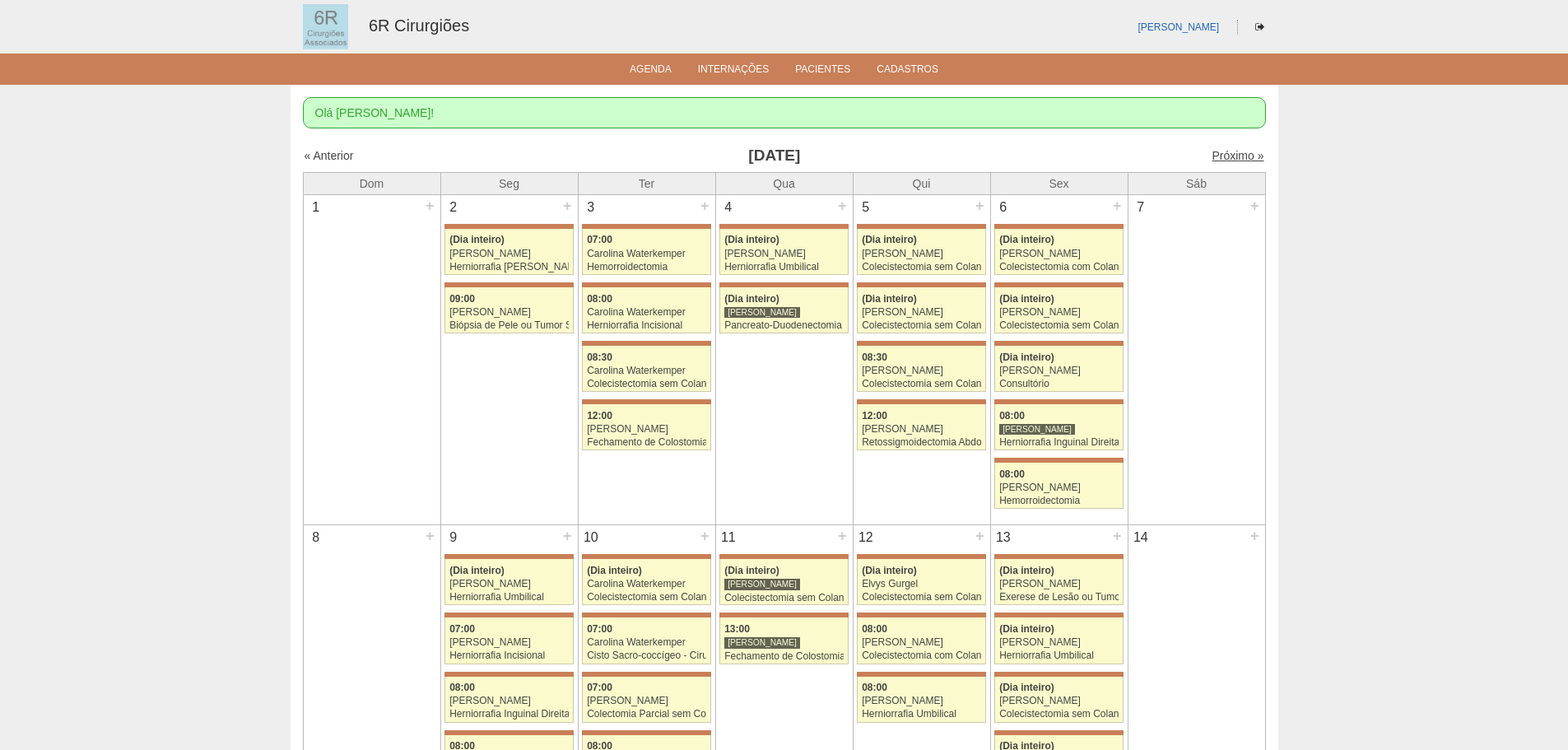
click at [1227, 155] on link "Próximo »" at bounding box center [1237, 155] width 51 height 13
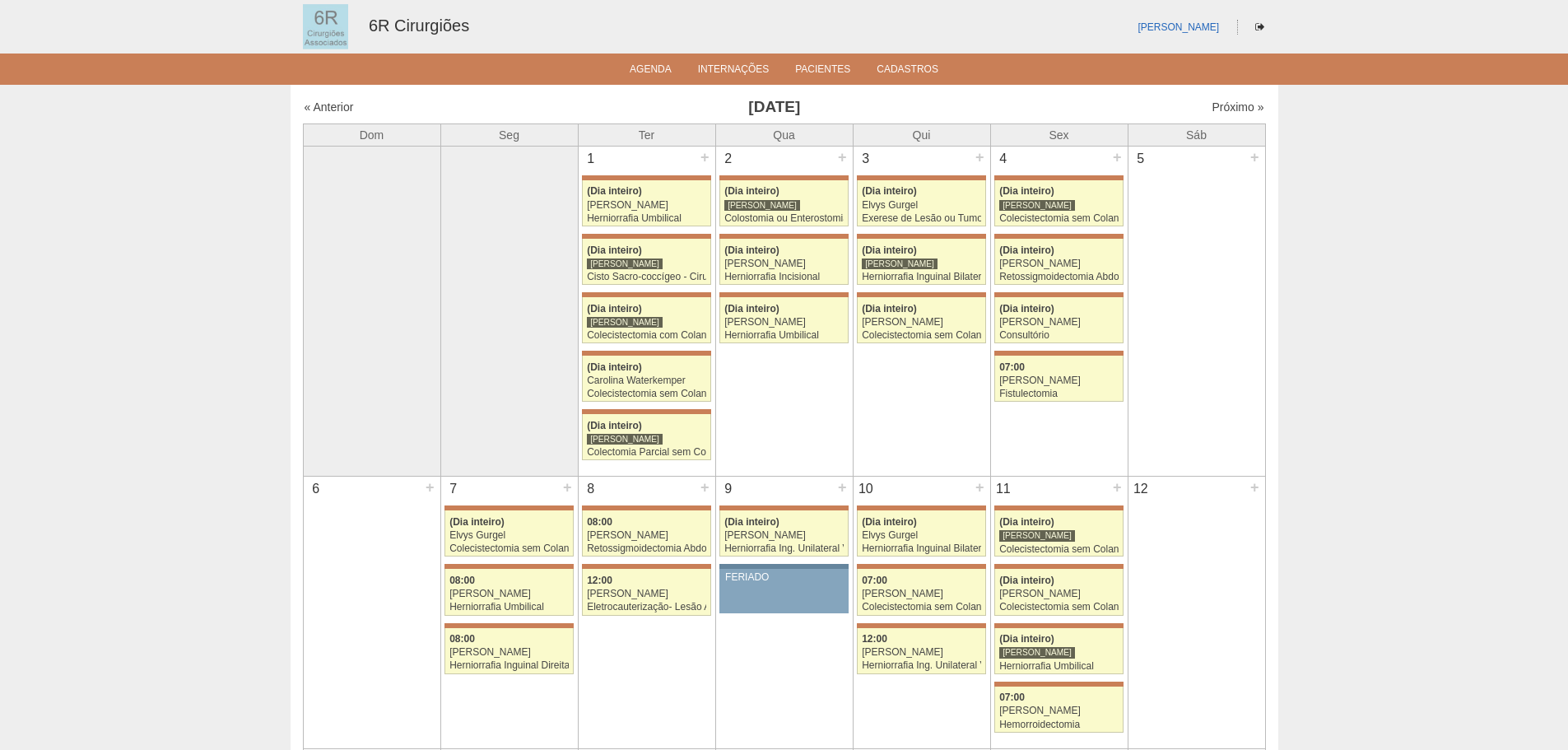
click at [1228, 154] on div "5 +" at bounding box center [1197, 159] width 136 height 27
click at [1225, 104] on link "Próximo »" at bounding box center [1237, 107] width 51 height 13
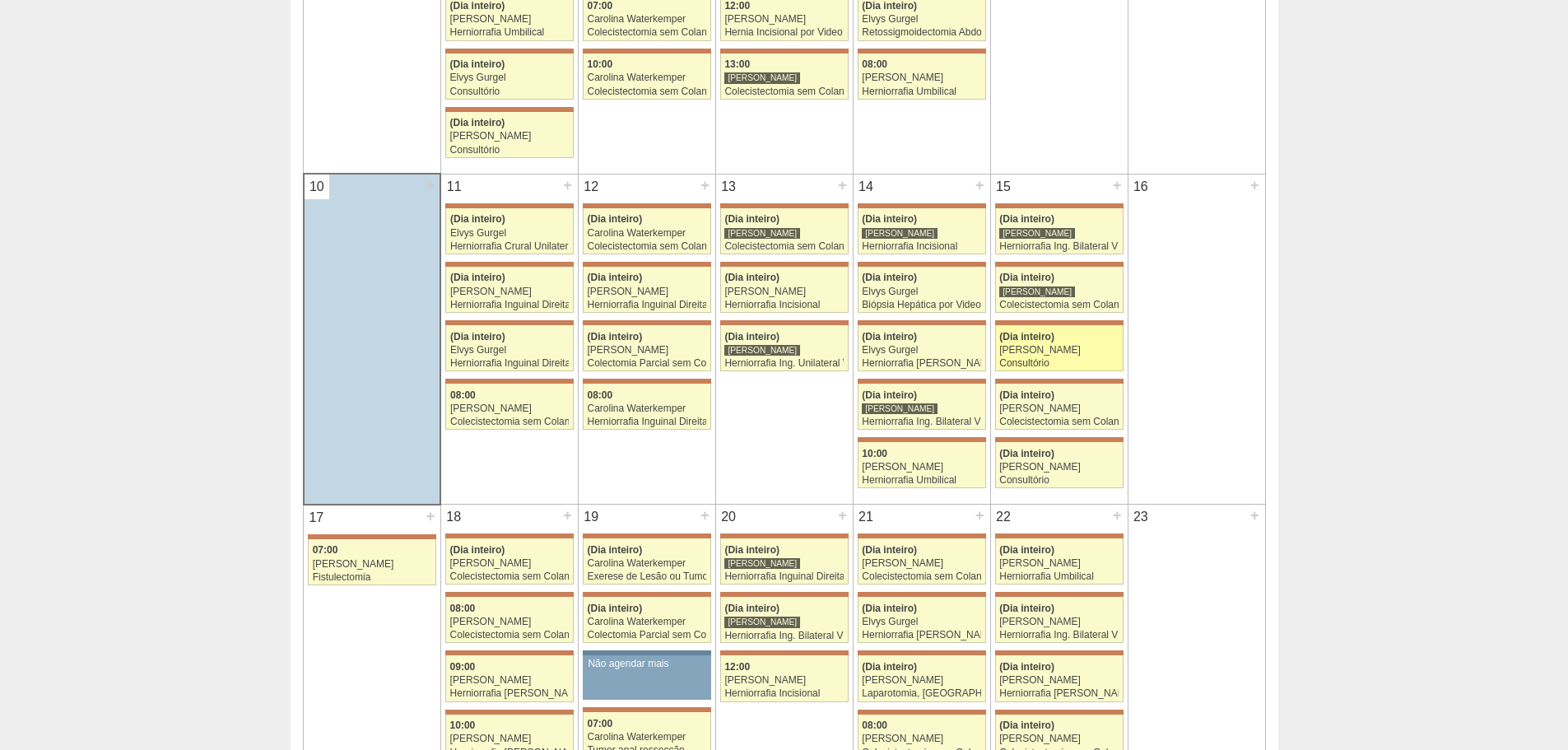
scroll to position [576, 0]
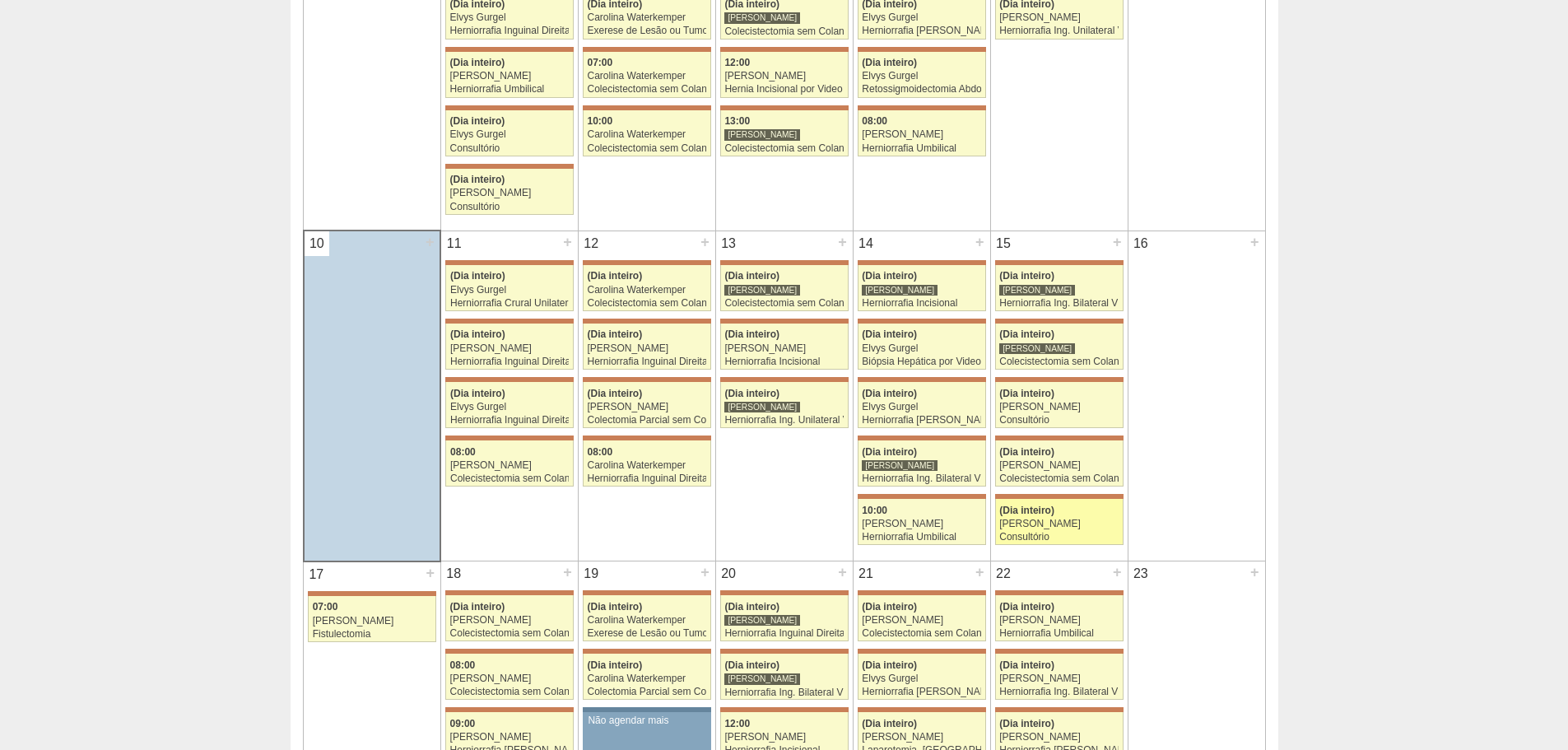
click at [1051, 519] on div "[PERSON_NAME]" at bounding box center [1058, 524] width 120 height 11
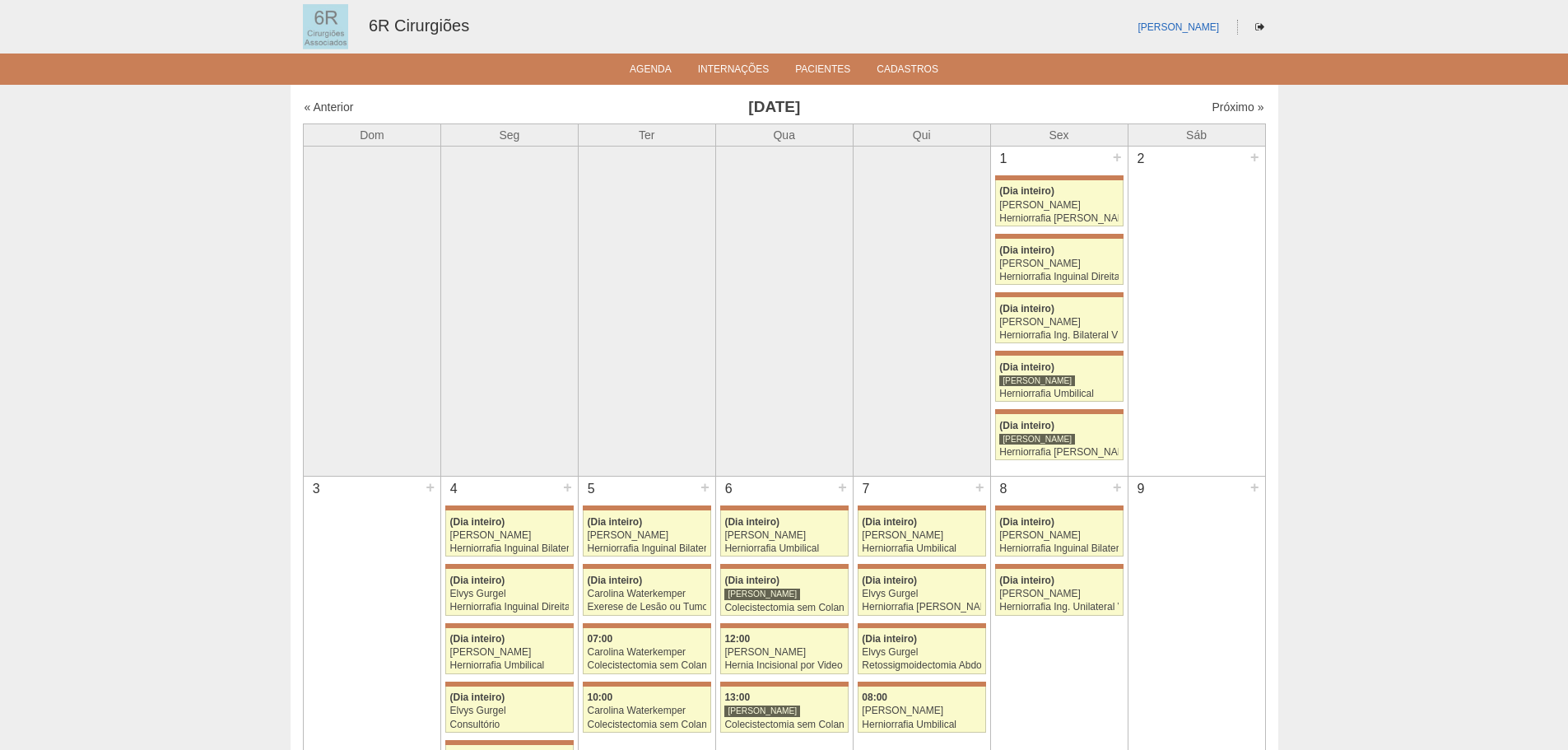
scroll to position [576, 0]
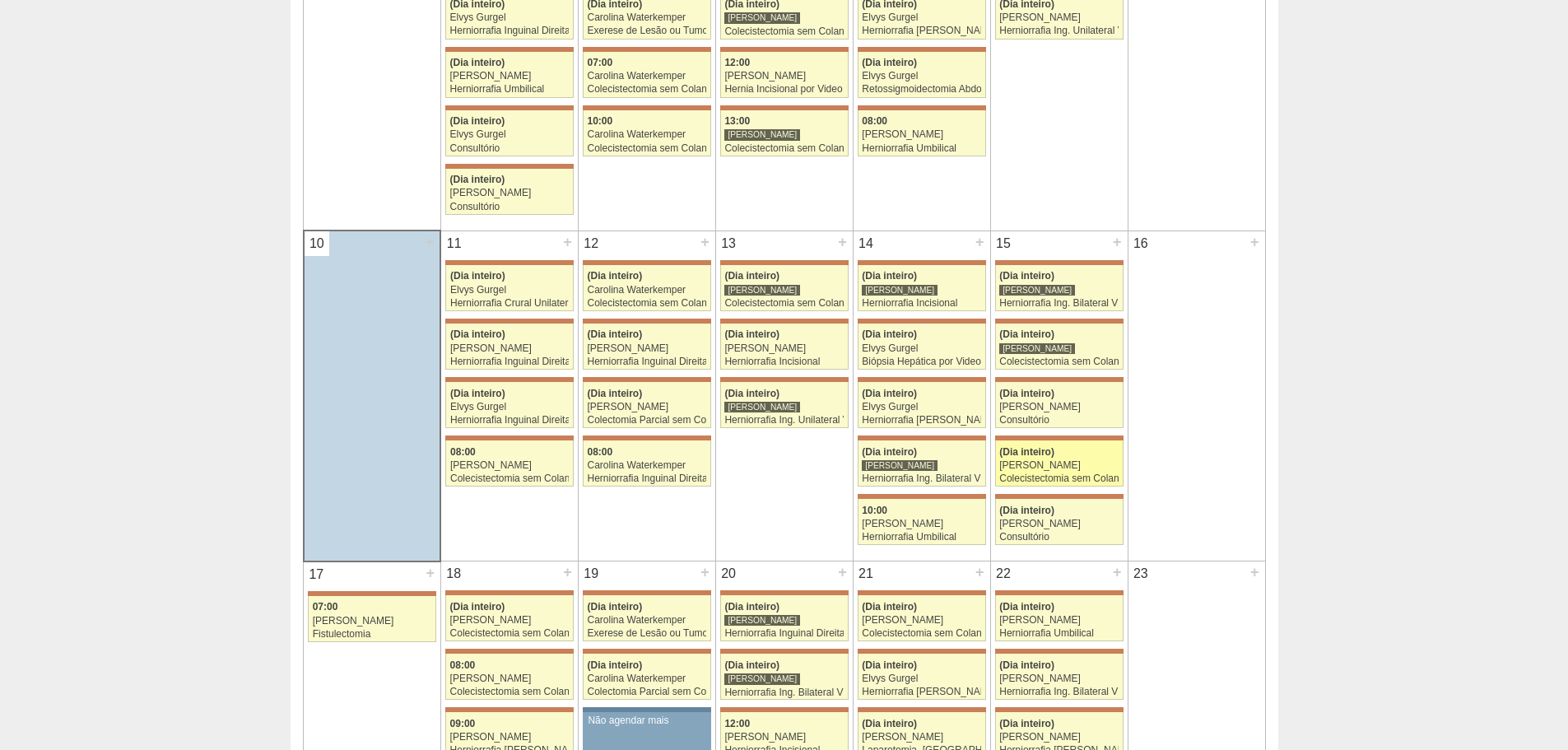
click at [1043, 472] on link "71037 Iara Bessa (Dia inteiro) Gabriel Lopes Colecistectomia sem Colangiografia…" at bounding box center [1059, 463] width 128 height 46
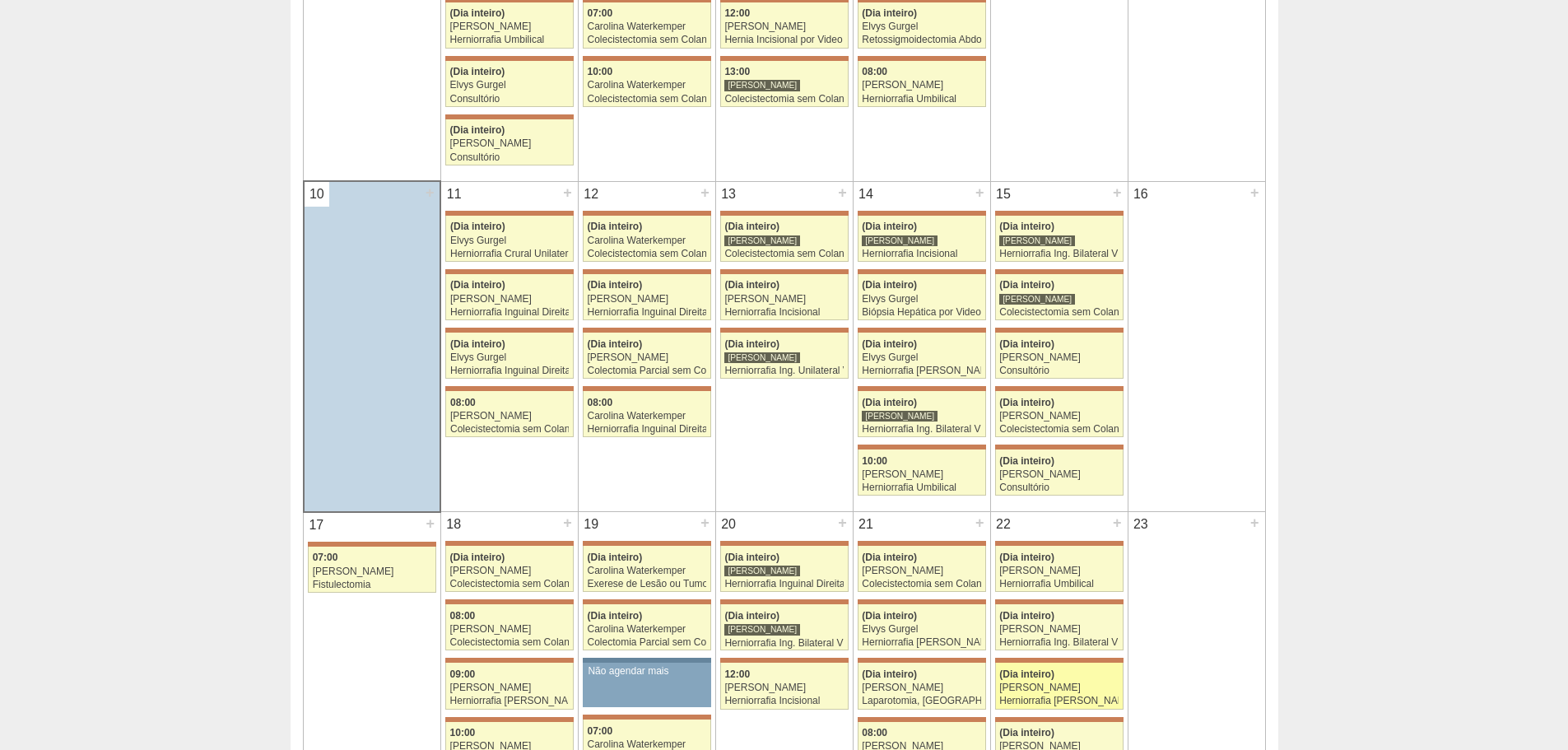
scroll to position [823, 0]
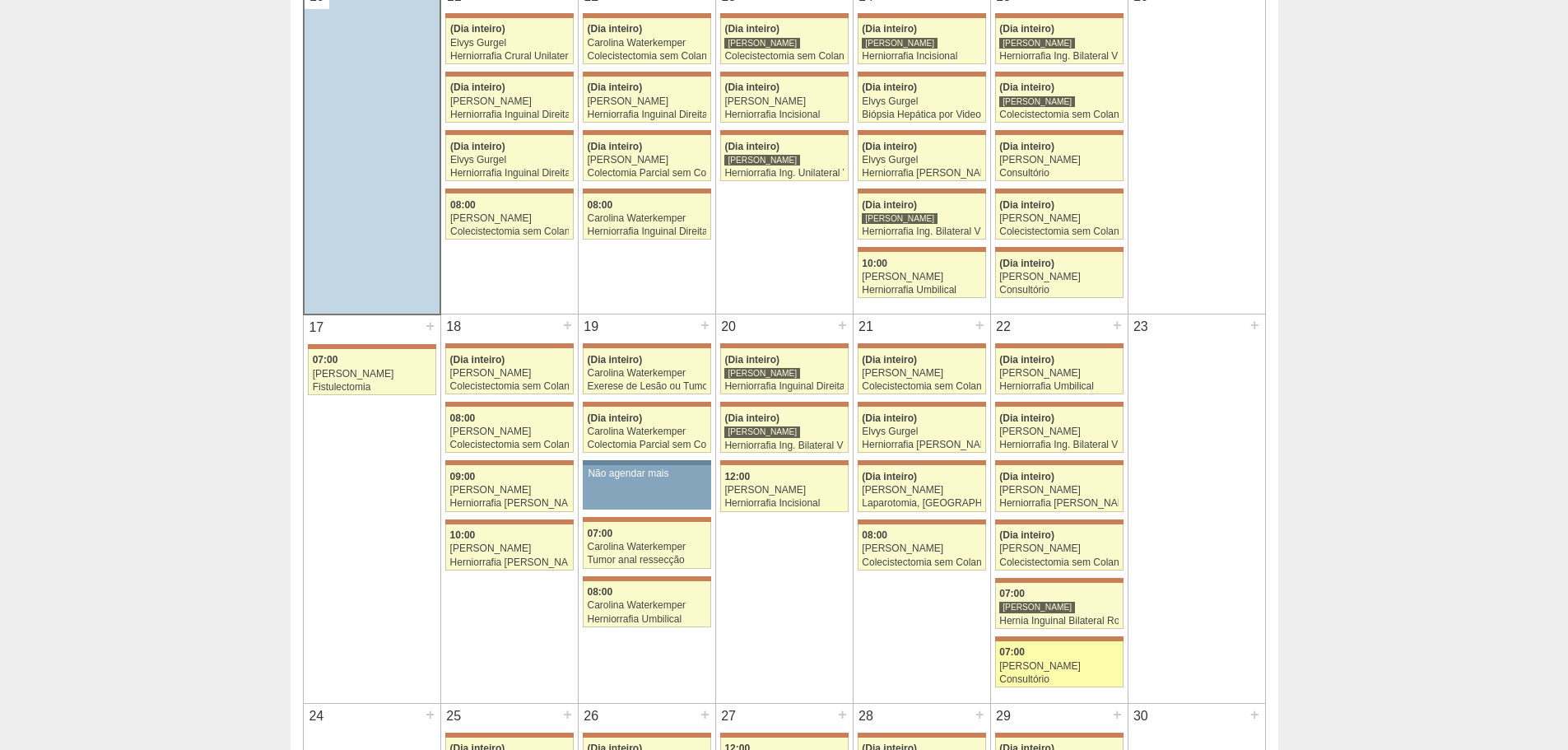
click at [1050, 678] on div "Consultório" at bounding box center [1058, 679] width 120 height 11
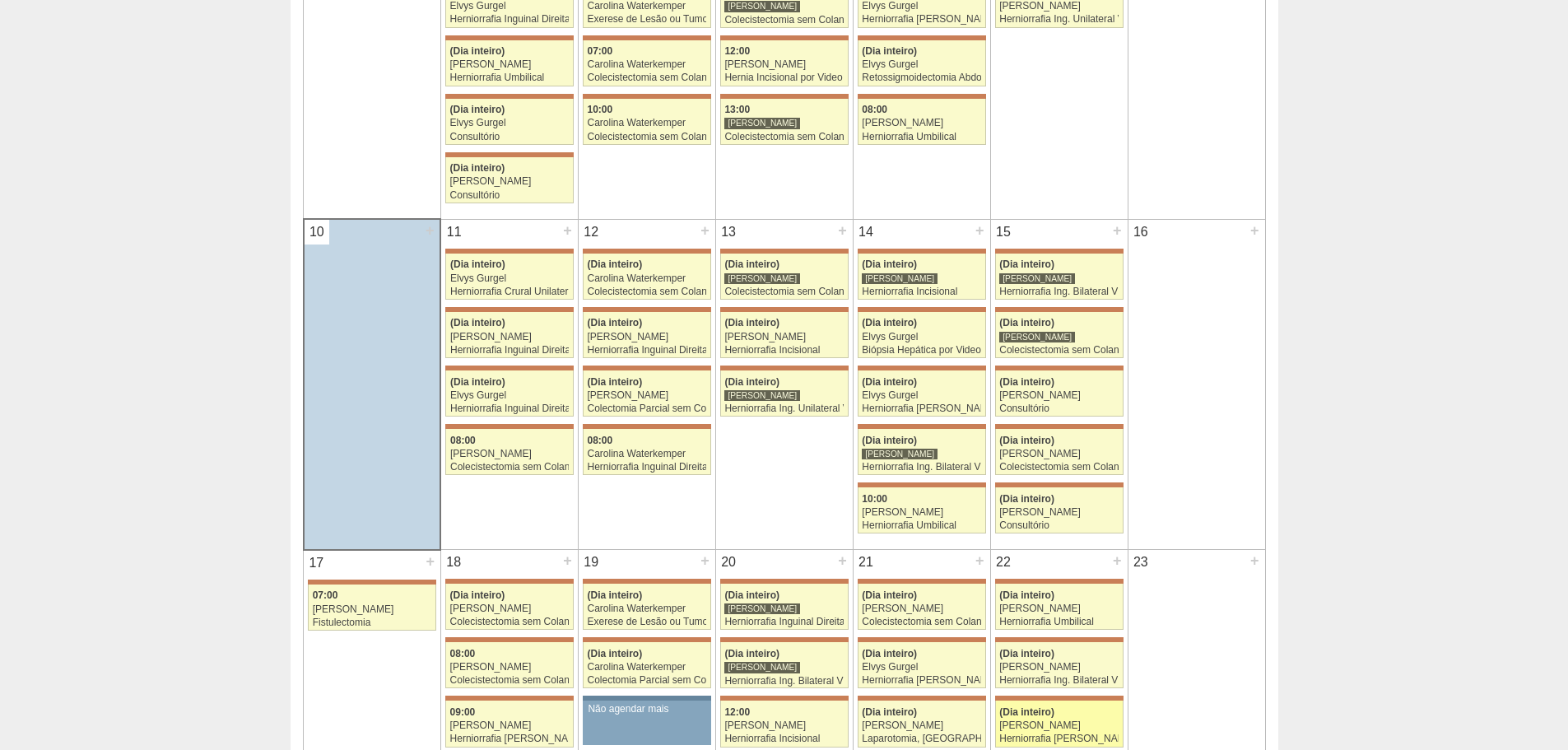
scroll to position [571, 0]
